Goal: Information Seeking & Learning: Learn about a topic

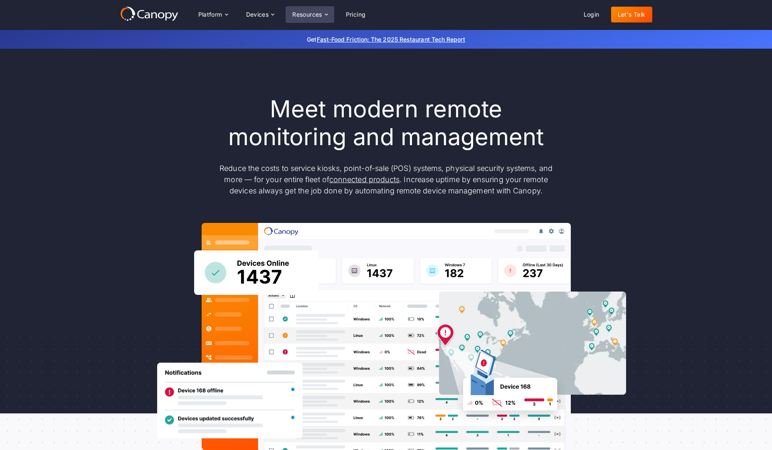
click at [328, 15] on icon at bounding box center [326, 14] width 7 height 7
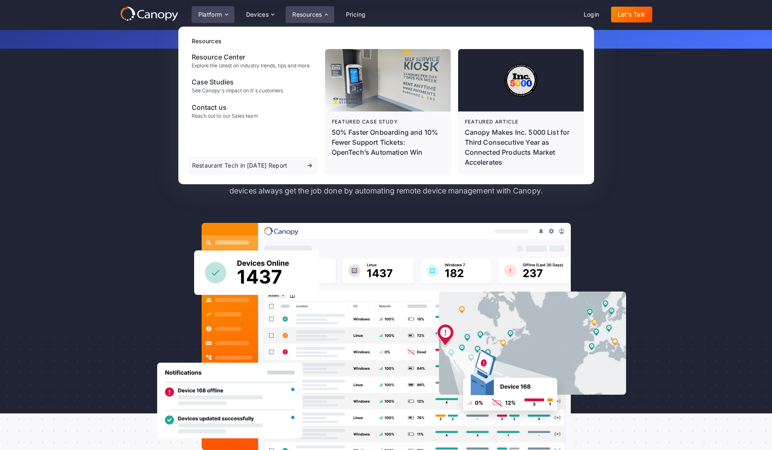
click at [226, 15] on icon at bounding box center [226, 14] width 7 height 7
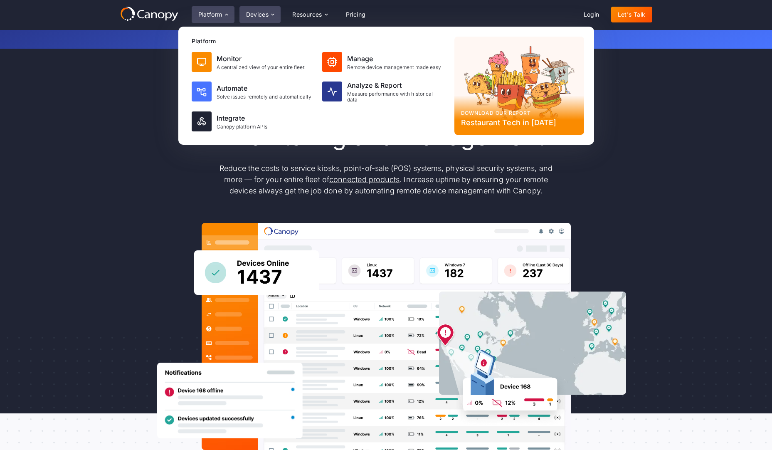
click at [278, 15] on div "Devices" at bounding box center [261, 14] width 42 height 17
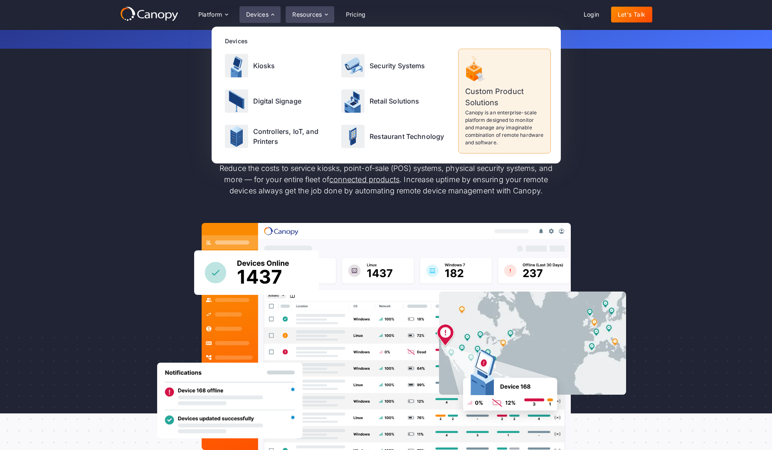
click at [327, 13] on icon at bounding box center [326, 14] width 7 height 7
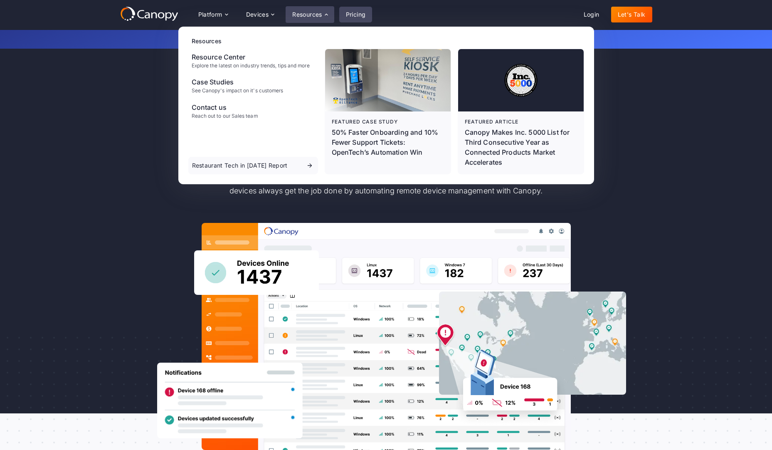
click at [352, 13] on link "Pricing" at bounding box center [355, 15] width 33 height 16
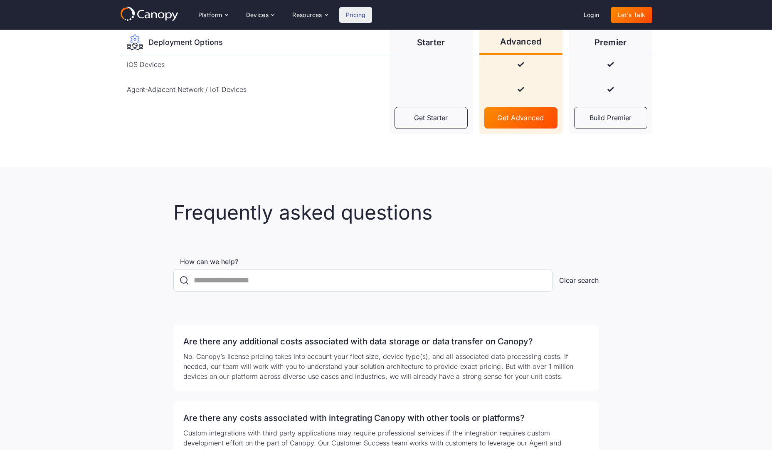
scroll to position [1081, 0]
